Goal: Information Seeking & Learning: Learn about a topic

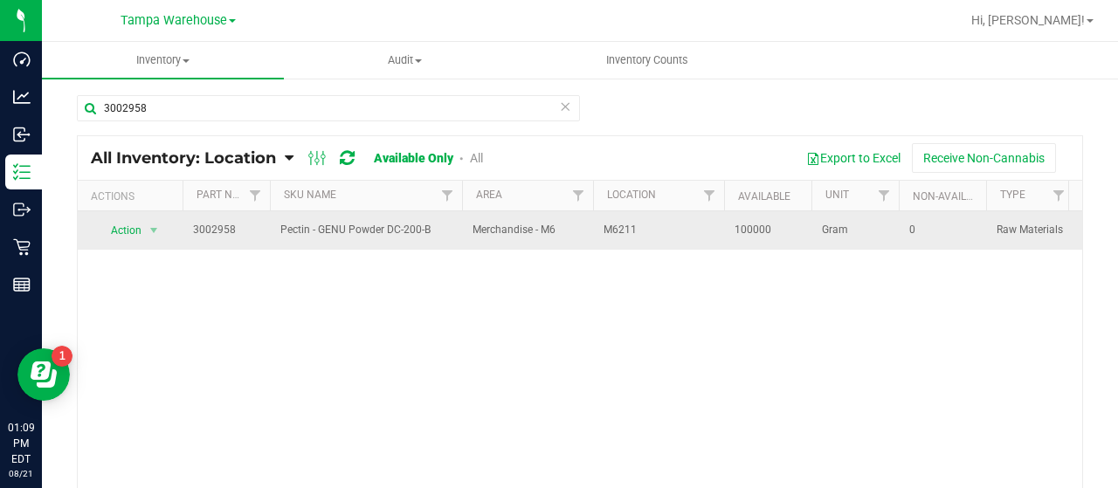
drag, startPoint x: 282, startPoint y: 224, endPoint x: 433, endPoint y: 231, distance: 151.2
click at [433, 231] on span "Pectin - GENU Powder DC-200-B" at bounding box center [365, 230] width 171 height 17
copy span "Pectin - GENU Powder DC-200-B"
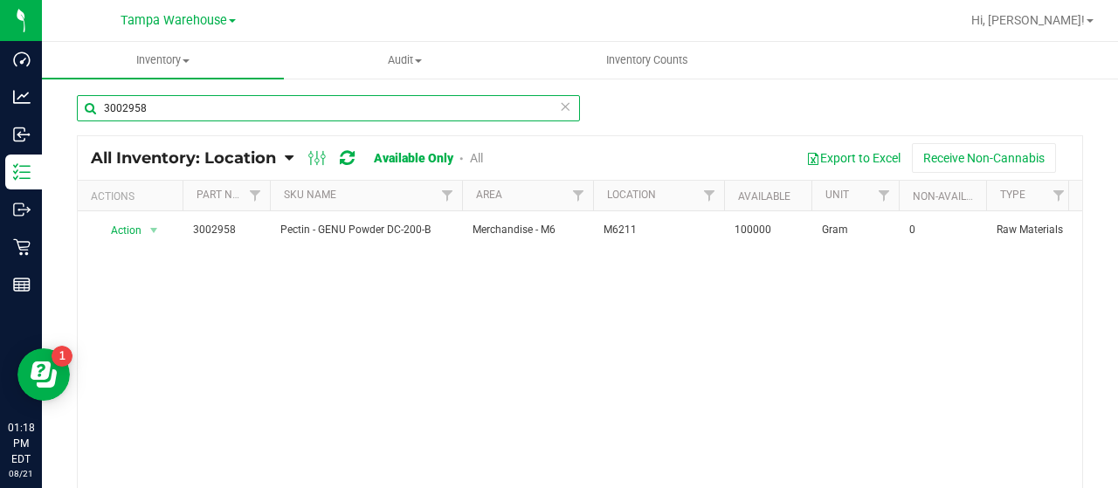
click at [218, 109] on input "3002958" at bounding box center [328, 108] width 503 height 26
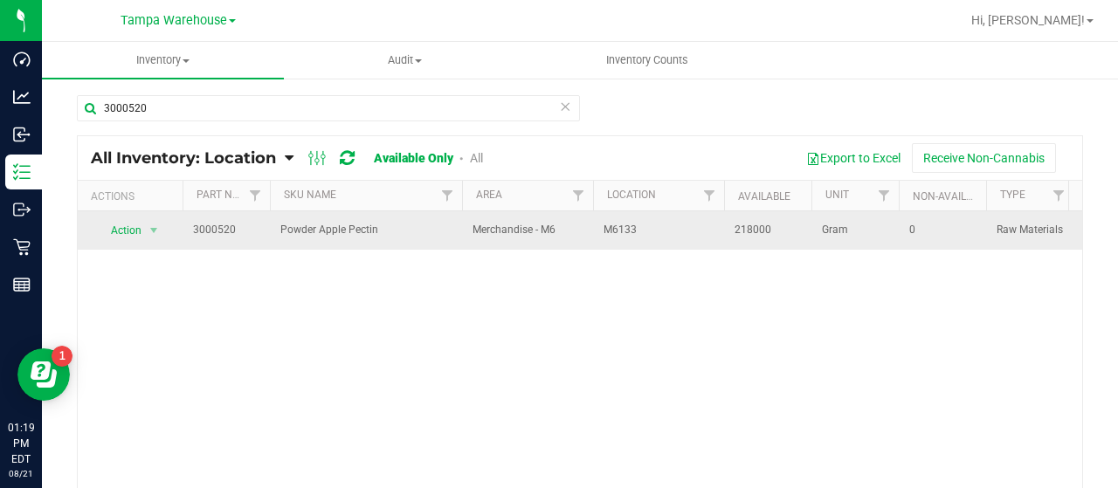
drag, startPoint x: 280, startPoint y: 228, endPoint x: 379, endPoint y: 220, distance: 99.0
click at [377, 220] on td "Powder Apple Pectin" at bounding box center [366, 230] width 192 height 38
copy span "Powder Apple Pectin"
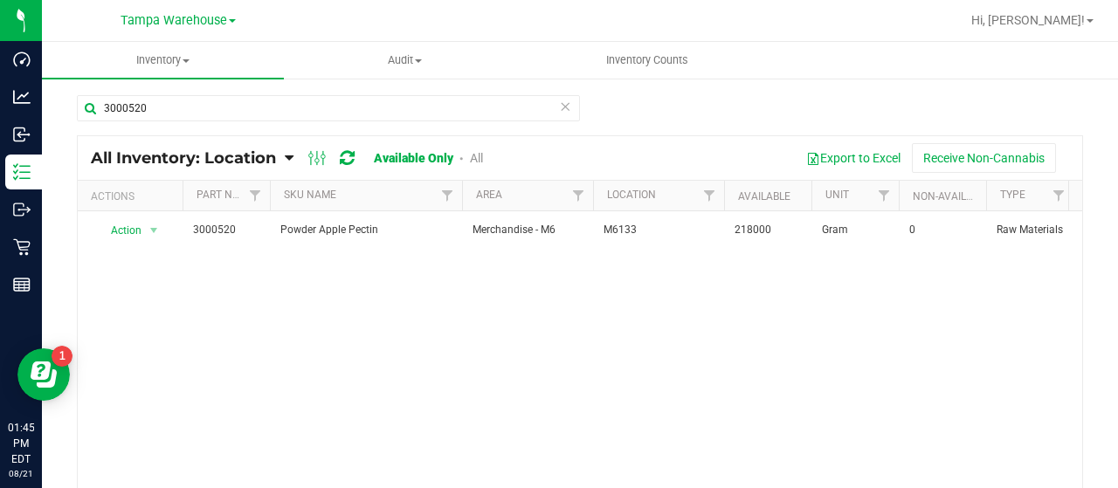
click at [293, 293] on div "Action Action Adjust qty Edit lot numbers Global inventory Locate inventory Pri…" at bounding box center [580, 364] width 1004 height 307
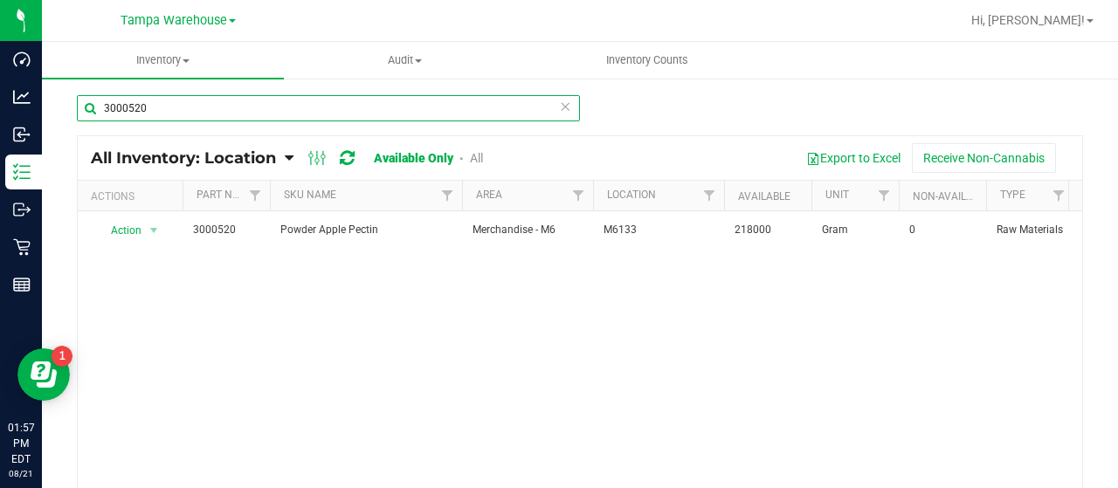
click at [200, 110] on input "3000520" at bounding box center [328, 108] width 503 height 26
type input "3"
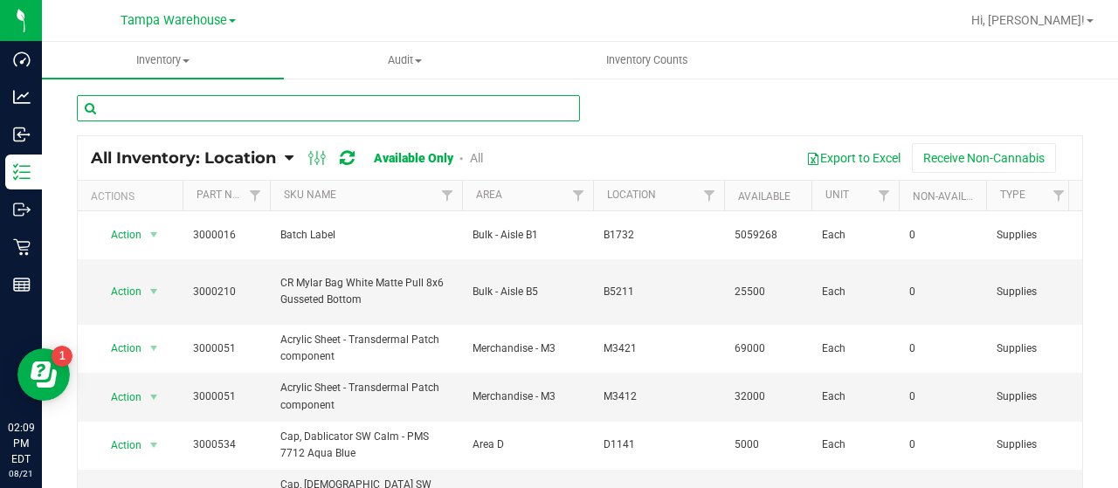
click at [374, 101] on input "text" at bounding box center [328, 108] width 503 height 26
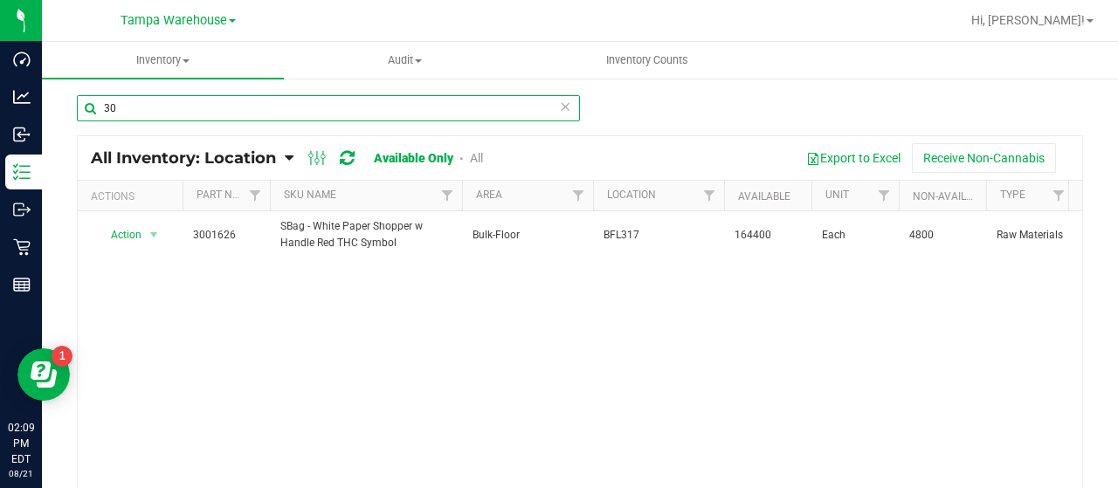
type input "3"
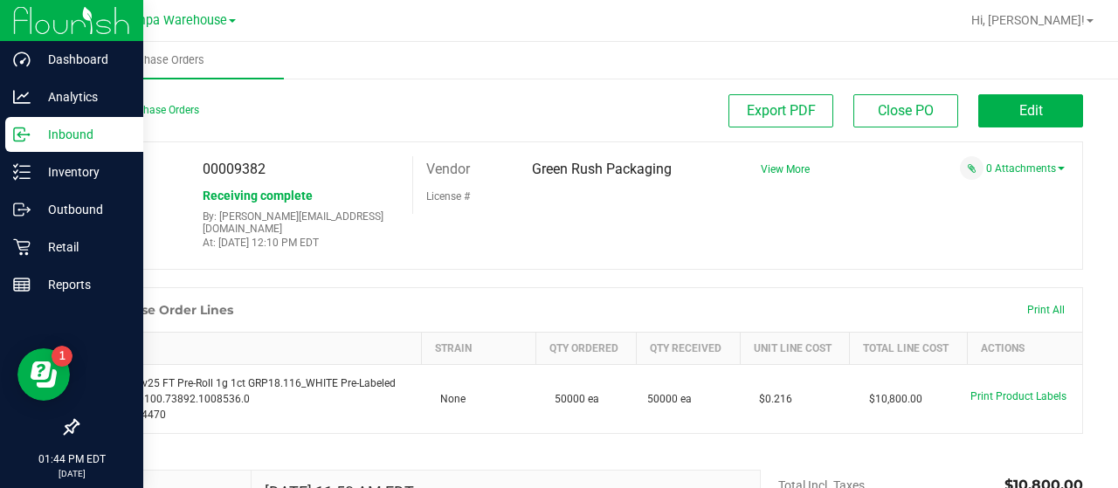
click at [73, 134] on p "Inbound" at bounding box center [83, 134] width 105 height 21
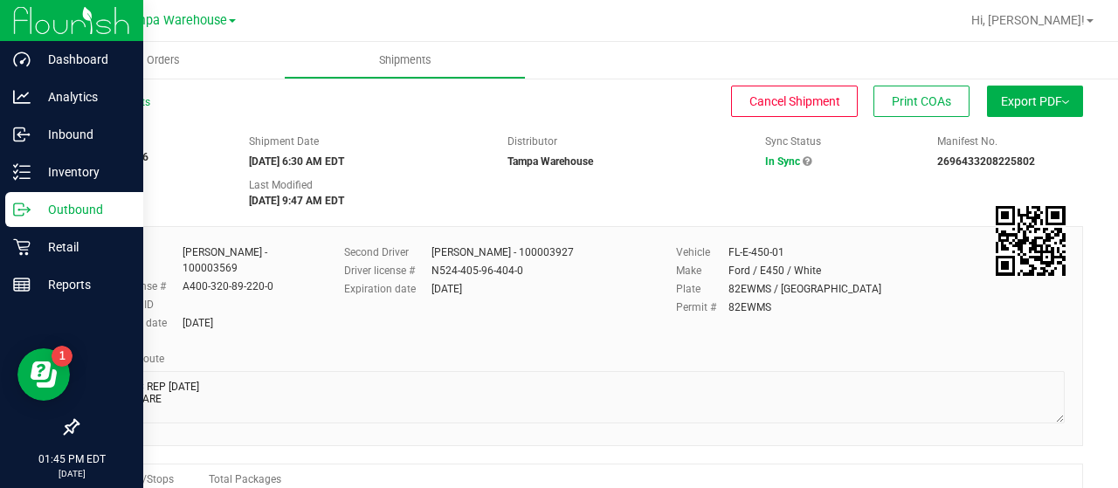
click at [77, 203] on p "Outbound" at bounding box center [83, 209] width 105 height 21
